Goal: Find specific page/section: Find specific page/section

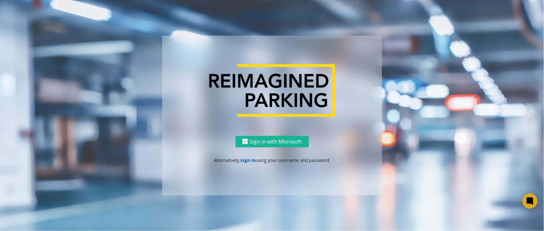
click at [244, 159] on link "sign in" at bounding box center [247, 160] width 15 height 6
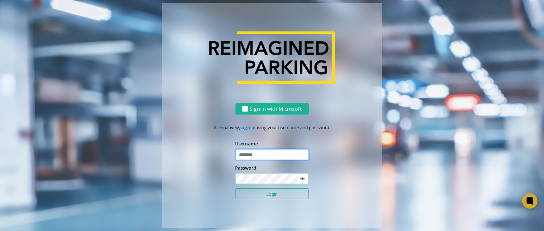
click at [244, 159] on input "text" at bounding box center [272, 155] width 73 height 11
type input "*********"
click at [304, 175] on span at bounding box center [303, 179] width 12 height 11
click at [303, 181] on icon at bounding box center [303, 179] width 4 height 4
click at [302, 178] on icon at bounding box center [303, 179] width 4 height 4
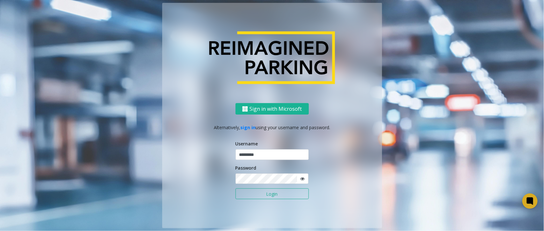
click at [280, 196] on button "Login" at bounding box center [272, 194] width 73 height 11
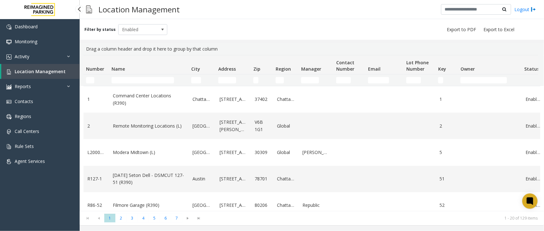
click at [36, 70] on span "Location Management" at bounding box center [40, 72] width 51 height 6
click at [136, 78] on input "Name Filter" at bounding box center [143, 80] width 62 height 6
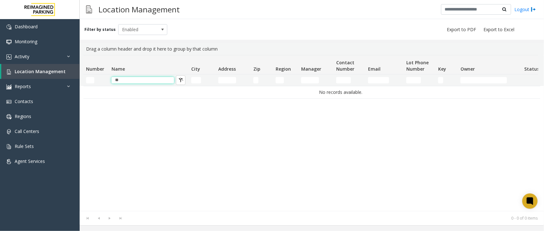
type input "*"
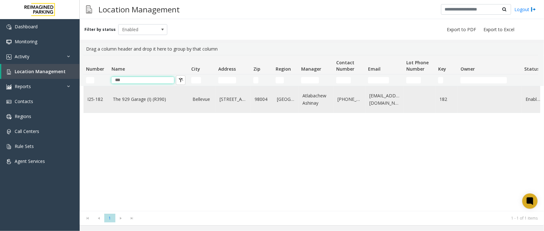
type input "***"
click at [136, 101] on link "The 929 Garage (I) (R390)" at bounding box center [149, 99] width 72 height 7
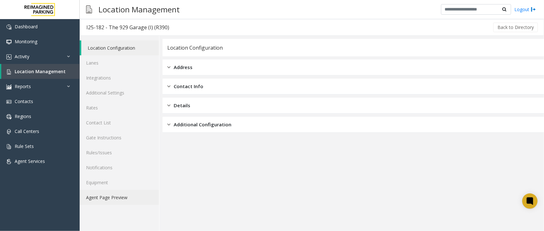
click at [112, 196] on link "Agent Page Preview" at bounding box center [119, 197] width 79 height 15
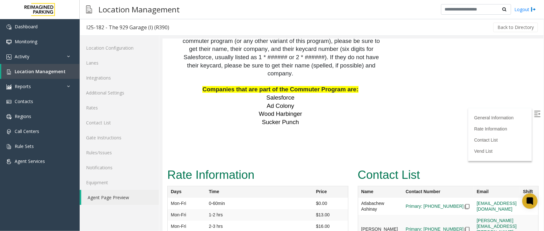
scroll to position [1597, 0]
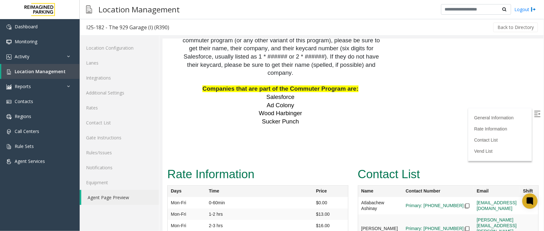
click at [464, 204] on img at bounding box center [466, 206] width 5 height 5
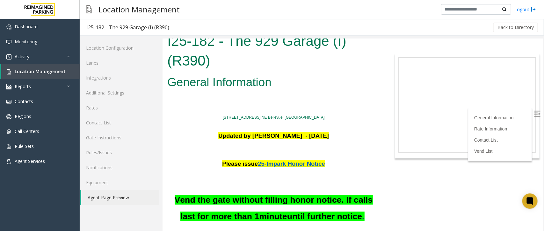
scroll to position [0, 0]
